Goal: Consume media (video, audio)

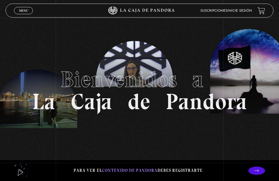
click at [245, 11] on link "Inicie sesión" at bounding box center [239, 10] width 25 height 3
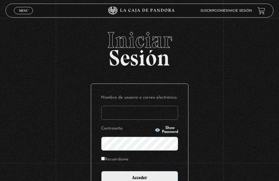
click at [150, 115] on input "Nombre de usuario o correo electrónico" at bounding box center [139, 113] width 77 height 14
type input "[EMAIL_ADDRESS][DOMAIN_NAME]"
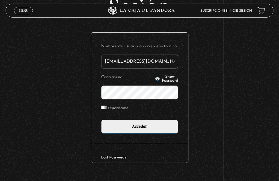
scroll to position [56, 0]
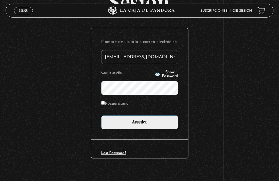
click at [162, 73] on span "Show Password" at bounding box center [170, 75] width 16 height 8
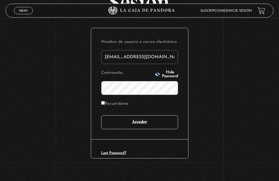
click at [152, 115] on input "Acceder" at bounding box center [139, 122] width 77 height 14
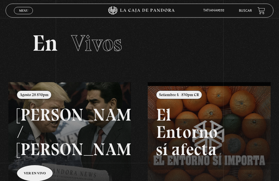
click at [28, 10] on link "Menu Cerrar" at bounding box center [23, 10] width 19 height 7
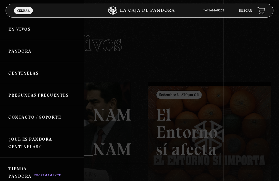
click at [35, 74] on link "Centinelas" at bounding box center [42, 73] width 84 height 22
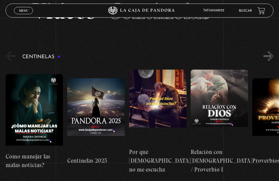
scroll to position [56, 0]
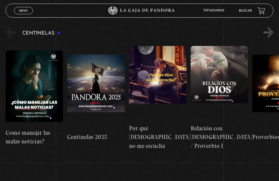
click at [273, 33] on button "»" at bounding box center [269, 33] width 10 height 10
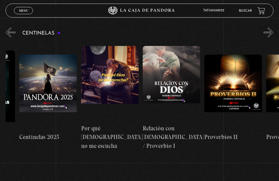
scroll to position [0, 62]
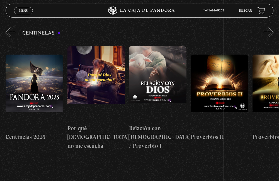
click at [9, 30] on button "«" at bounding box center [11, 33] width 10 height 10
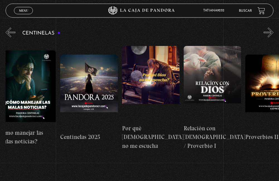
scroll to position [0, 0]
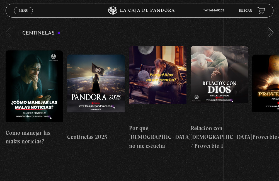
click at [26, 78] on figure at bounding box center [34, 87] width 57 height 75
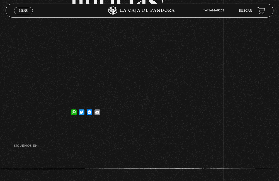
scroll to position [139, 0]
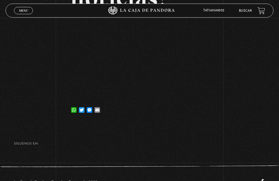
click at [19, 9] on span "Menu" at bounding box center [23, 10] width 9 height 3
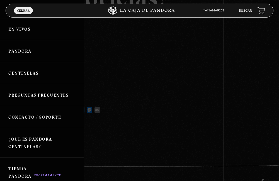
click at [27, 73] on link "Centinelas" at bounding box center [42, 73] width 84 height 22
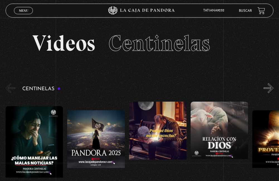
click at [271, 89] on button "»" at bounding box center [269, 88] width 10 height 10
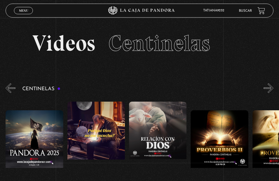
click at [271, 88] on button "»" at bounding box center [269, 88] width 10 height 10
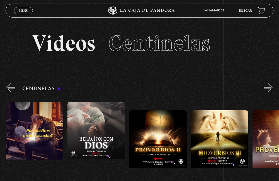
click at [271, 88] on button "»" at bounding box center [269, 88] width 10 height 10
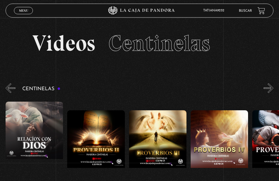
click at [271, 88] on button "»" at bounding box center [269, 88] width 10 height 10
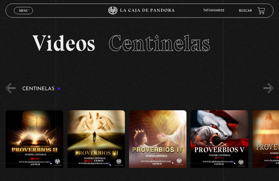
click at [271, 88] on button "»" at bounding box center [269, 88] width 10 height 10
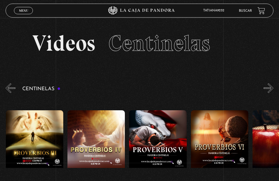
click at [271, 87] on button "»" at bounding box center [269, 88] width 10 height 10
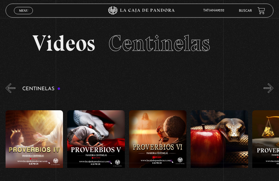
click at [271, 87] on button "»" at bounding box center [269, 88] width 10 height 10
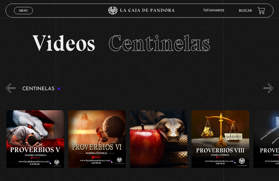
click at [271, 87] on button "»" at bounding box center [269, 88] width 10 height 10
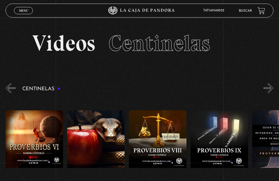
click at [271, 87] on button "»" at bounding box center [269, 88] width 10 height 10
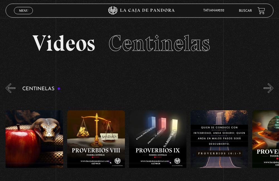
click at [271, 87] on button "»" at bounding box center [269, 88] width 10 height 10
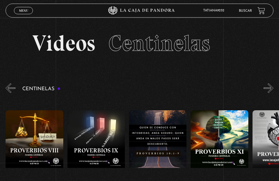
click at [271, 87] on button "»" at bounding box center [269, 88] width 10 height 10
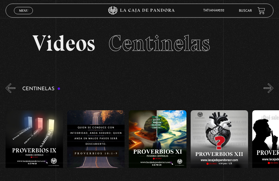
click at [271, 87] on button "»" at bounding box center [269, 88] width 10 height 10
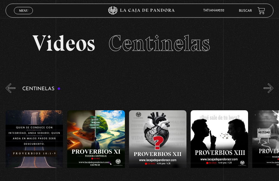
click at [271, 87] on button "»" at bounding box center [269, 88] width 10 height 10
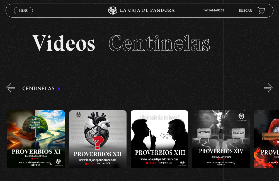
scroll to position [0, 802]
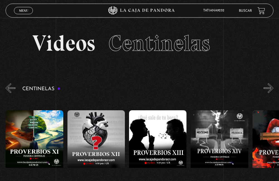
click at [162, 128] on figure at bounding box center [157, 147] width 57 height 75
click at [151, 122] on figure at bounding box center [157, 147] width 57 height 75
click at [162, 133] on figure at bounding box center [157, 147] width 57 height 75
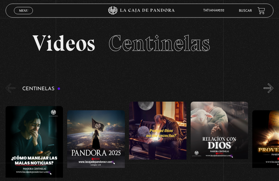
click at [271, 86] on button "»" at bounding box center [269, 88] width 10 height 10
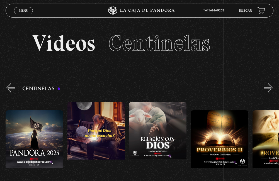
click at [271, 86] on button "»" at bounding box center [269, 88] width 10 height 10
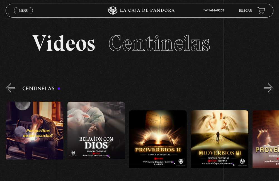
click at [271, 86] on button "»" at bounding box center [269, 88] width 10 height 10
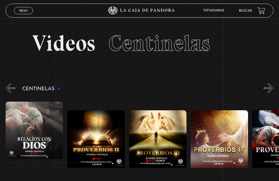
click at [271, 86] on button "»" at bounding box center [269, 88] width 10 height 10
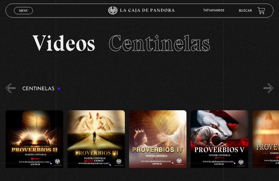
click at [271, 86] on button "»" at bounding box center [269, 88] width 10 height 10
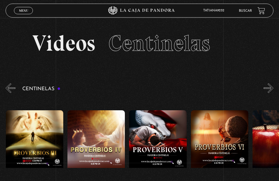
click at [272, 87] on button "»" at bounding box center [269, 88] width 10 height 10
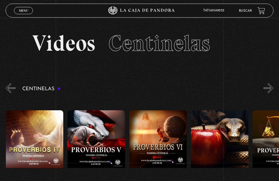
click at [272, 87] on button "»" at bounding box center [269, 88] width 10 height 10
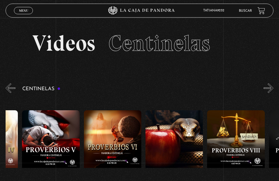
click at [272, 87] on button "»" at bounding box center [269, 88] width 10 height 10
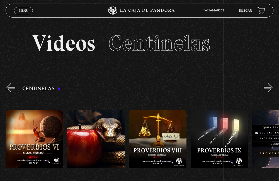
click at [272, 87] on button "»" at bounding box center [269, 88] width 10 height 10
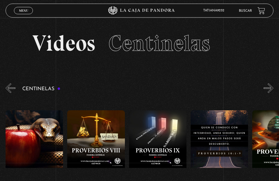
click at [272, 87] on button "»" at bounding box center [269, 88] width 10 height 10
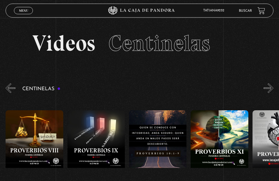
click at [272, 87] on button "»" at bounding box center [269, 88] width 10 height 10
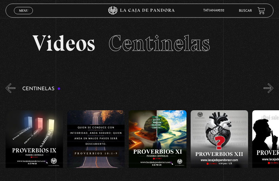
click at [273, 88] on button "»" at bounding box center [269, 88] width 10 height 10
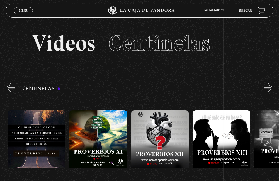
scroll to position [0, 740]
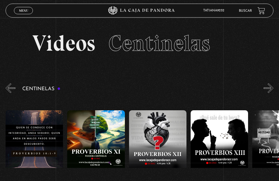
click at [214, 131] on figure at bounding box center [219, 147] width 57 height 75
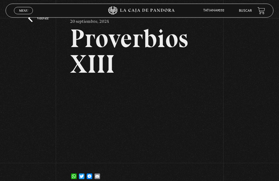
scroll to position [56, 0]
